Goal: Obtain resource: Download file/media

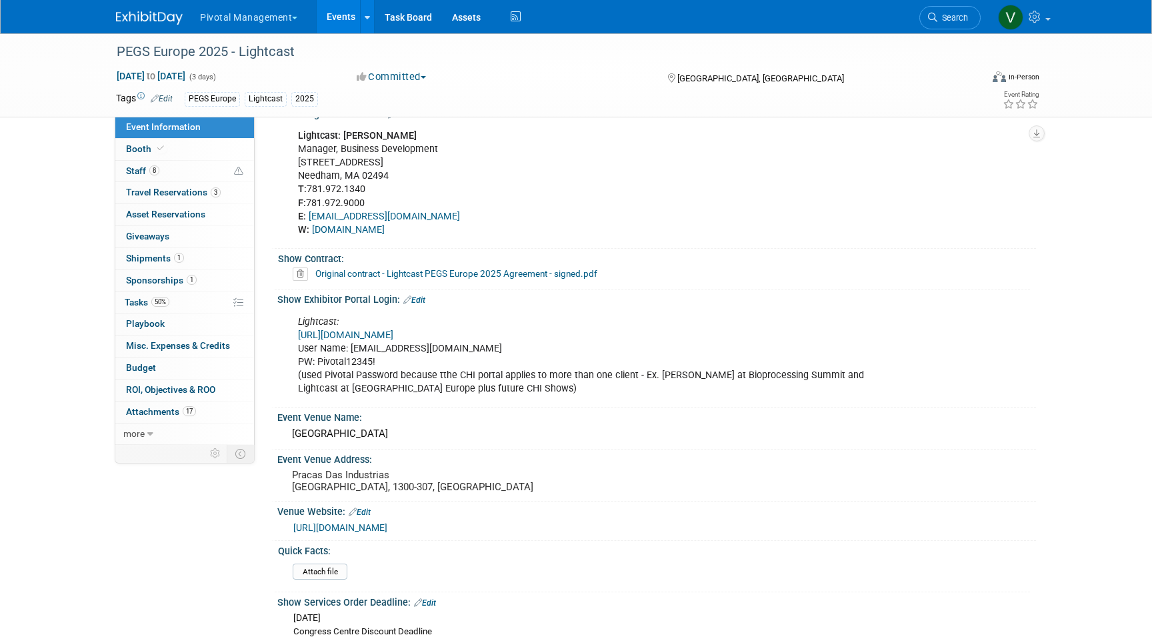
click at [345, 9] on link "Events" at bounding box center [341, 16] width 49 height 33
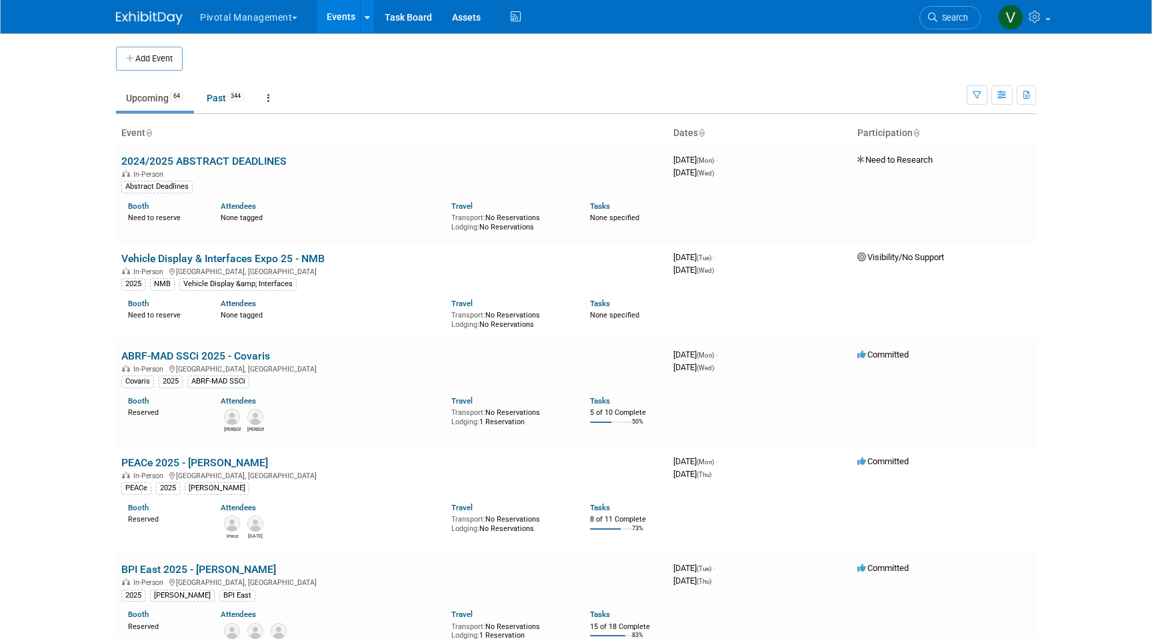
scroll to position [780, 0]
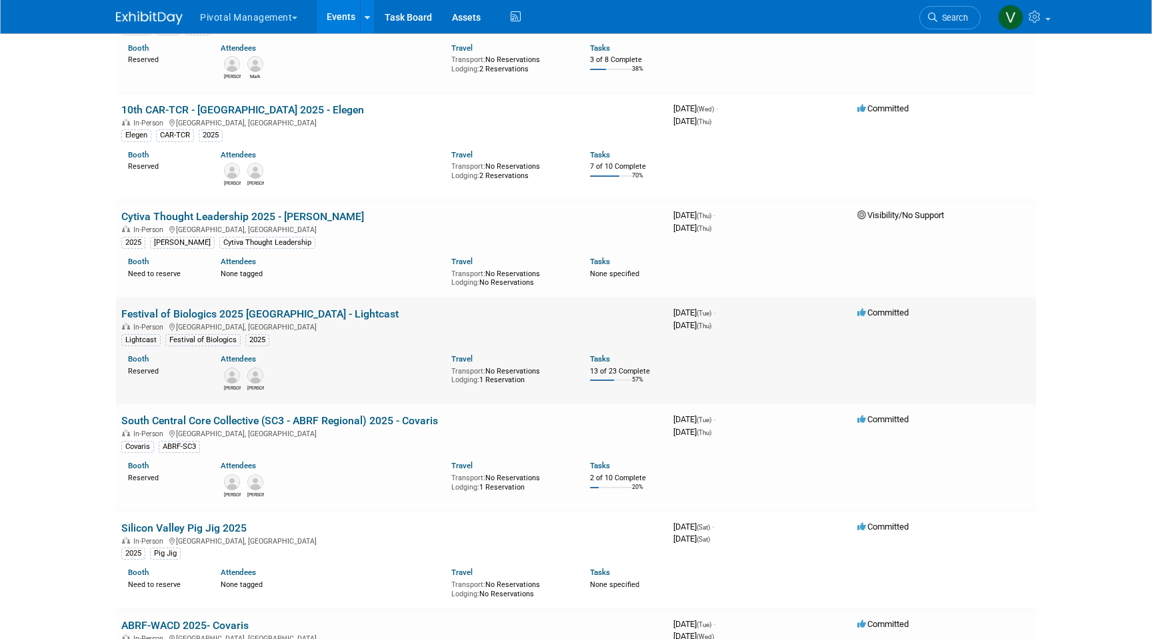
click at [266, 319] on link "Festival of Biologics 2025 [GEOGRAPHIC_DATA] - Lightcast" at bounding box center [259, 313] width 277 height 13
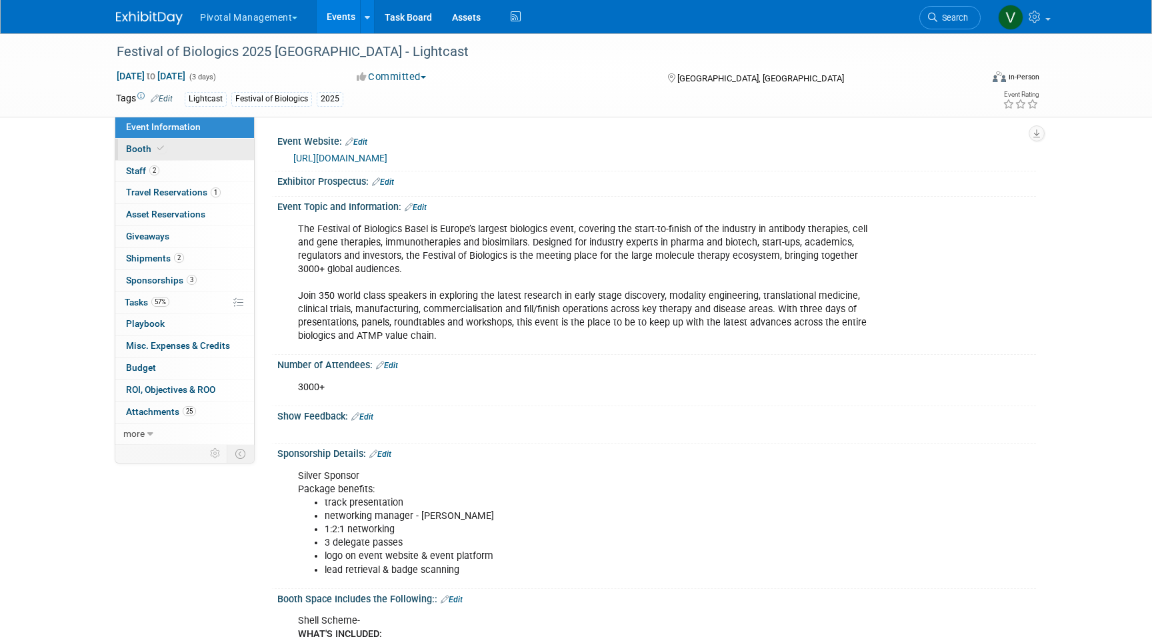
click at [150, 150] on span "Booth" at bounding box center [146, 148] width 41 height 11
select select "Yes"
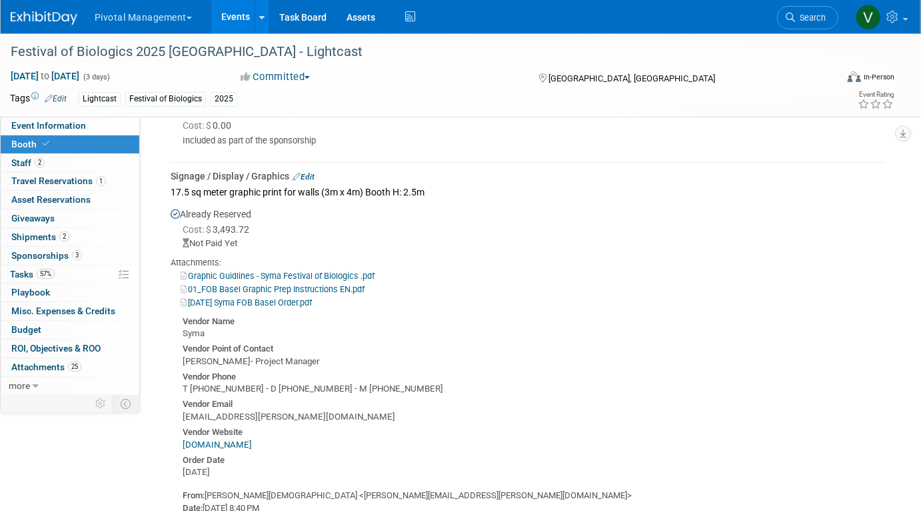
scroll to position [1729, 0]
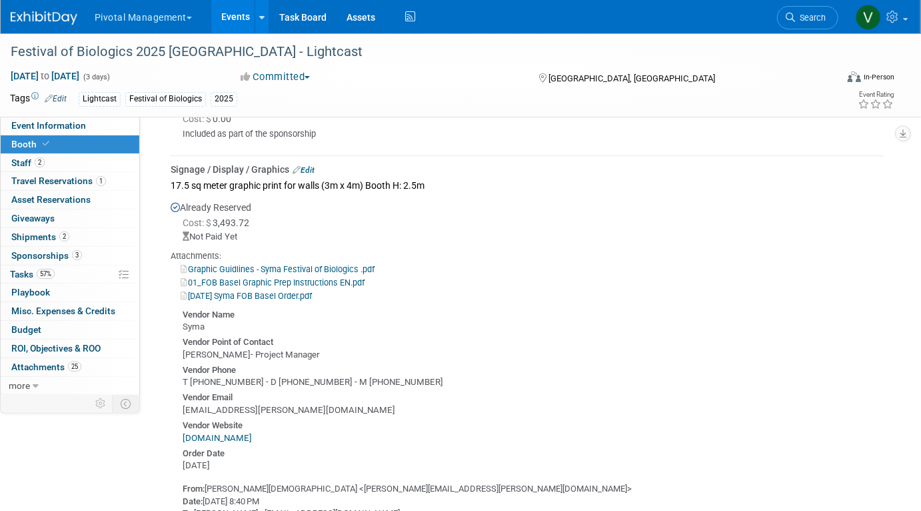
click at [287, 278] on link "01_FOB Basel Graphic Prep Instructions EN.pdf" at bounding box center [273, 282] width 184 height 10
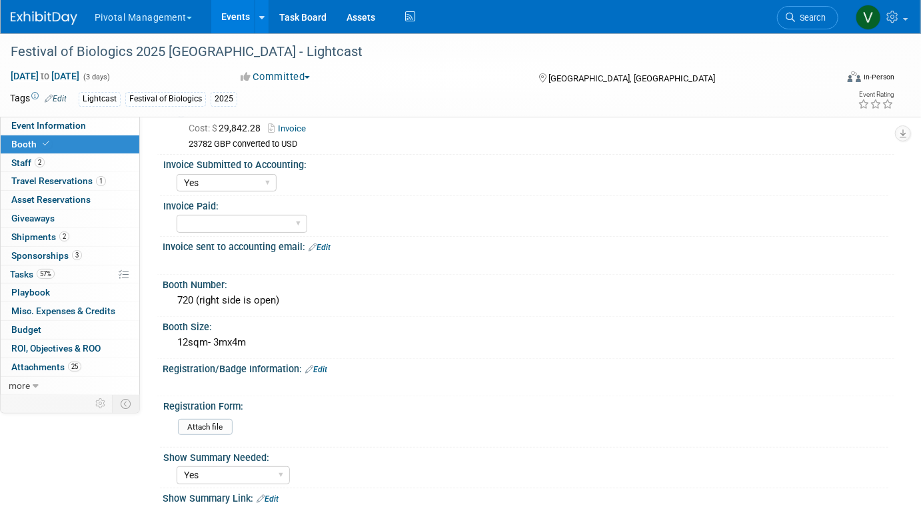
scroll to position [54, 0]
